Goal: Information Seeking & Learning: Learn about a topic

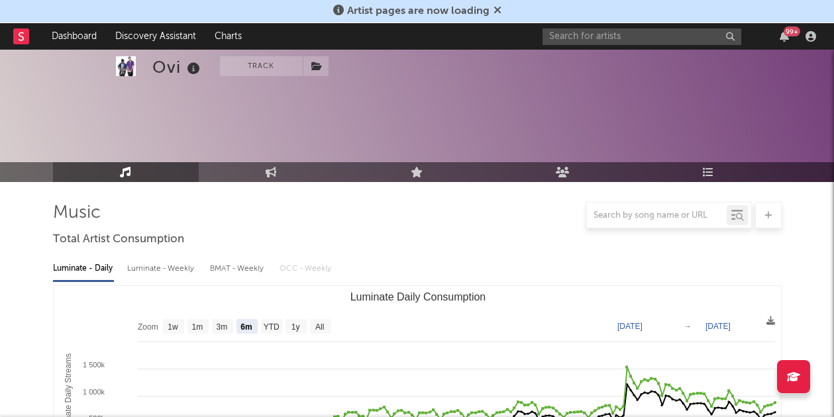
select select "6m"
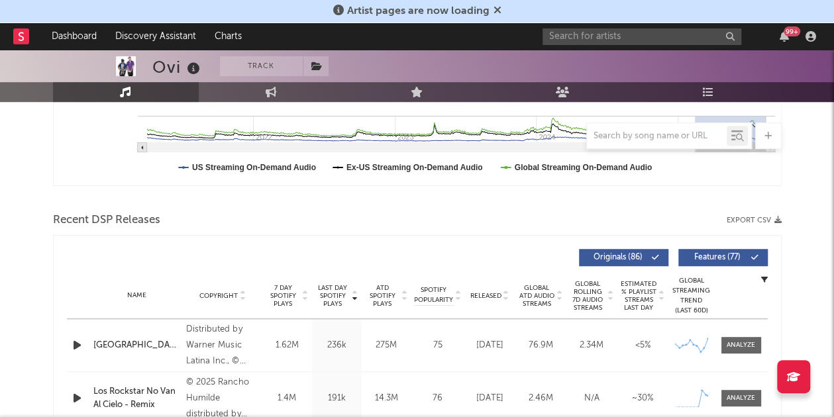
scroll to position [35, 0]
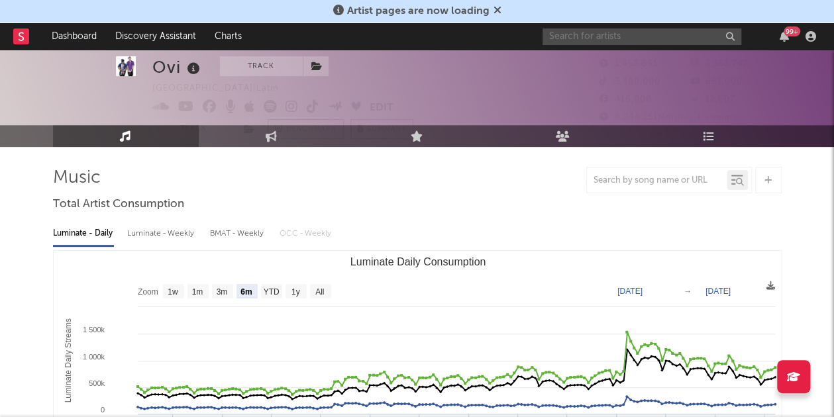
click at [569, 31] on input "text" at bounding box center [642, 36] width 199 height 17
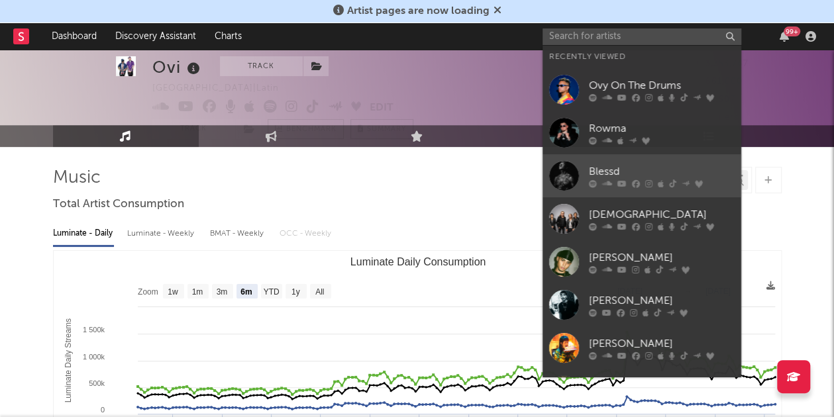
click at [621, 164] on div "Blessd" at bounding box center [662, 172] width 146 height 16
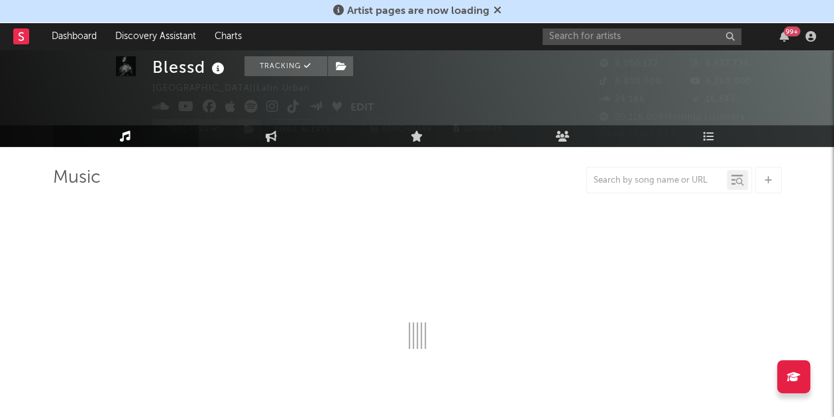
select select "6m"
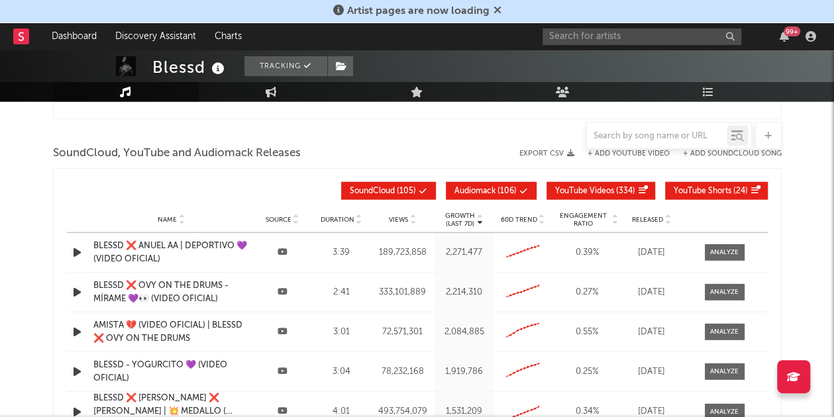
scroll to position [1489, 0]
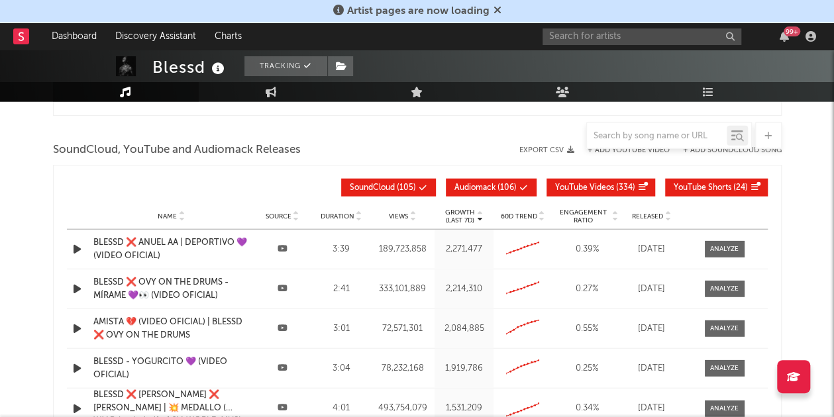
click at [702, 184] on span "YouTube Shorts" at bounding box center [703, 188] width 58 height 8
click at [704, 185] on span "YouTube Shorts" at bounding box center [703, 188] width 58 height 8
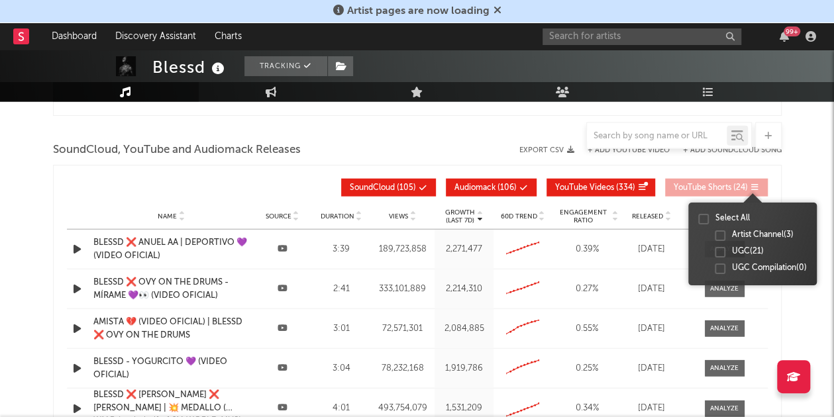
click at [747, 184] on div at bounding box center [752, 192] width 129 height 21
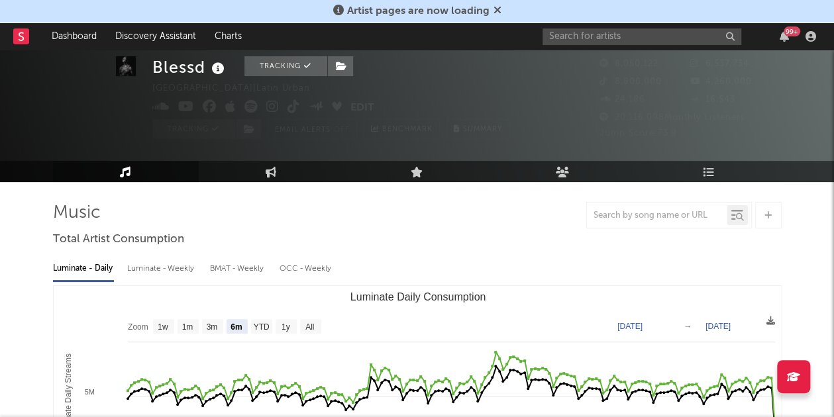
scroll to position [48, 0]
